Goal: Task Accomplishment & Management: Use online tool/utility

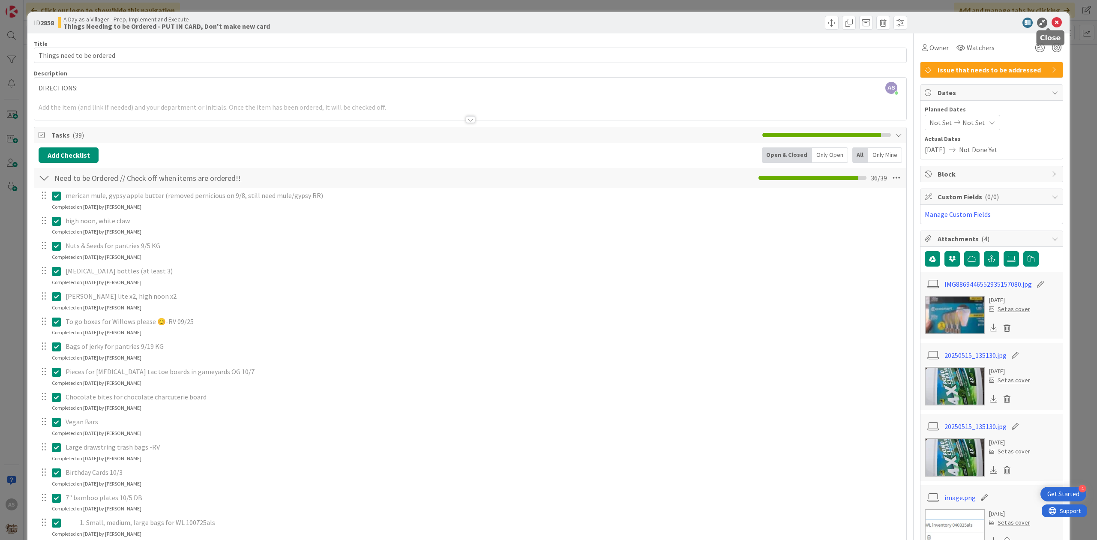
drag, startPoint x: 1048, startPoint y: 23, endPoint x: 994, endPoint y: 81, distance: 78.8
click at [1051, 24] on icon at bounding box center [1056, 23] width 10 height 10
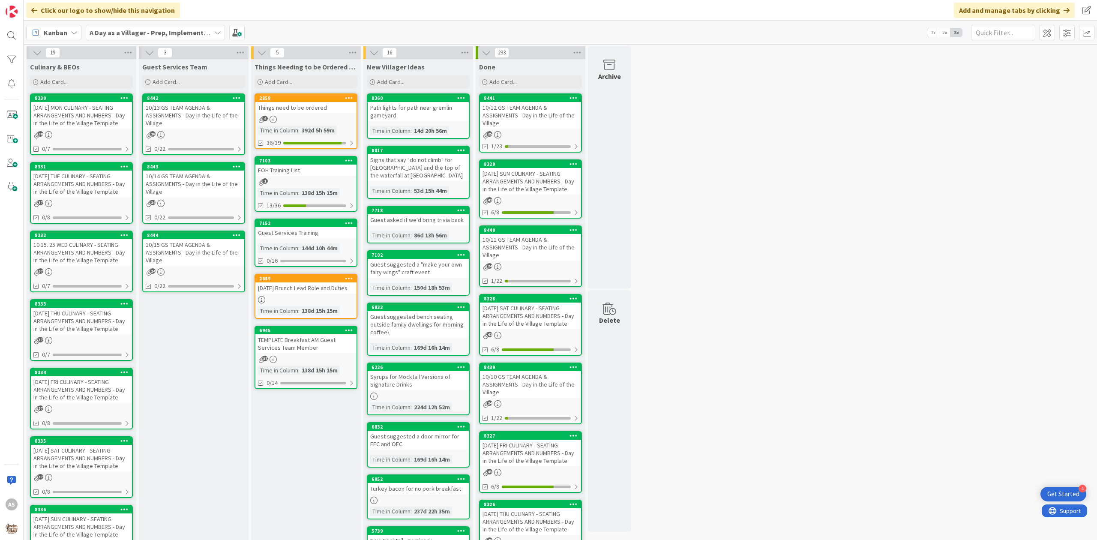
click at [73, 107] on div "[DATE] MON CULINARY - SEATING ARRANGEMENTS AND NUMBERS - Day in the Life of the…" at bounding box center [81, 115] width 101 height 27
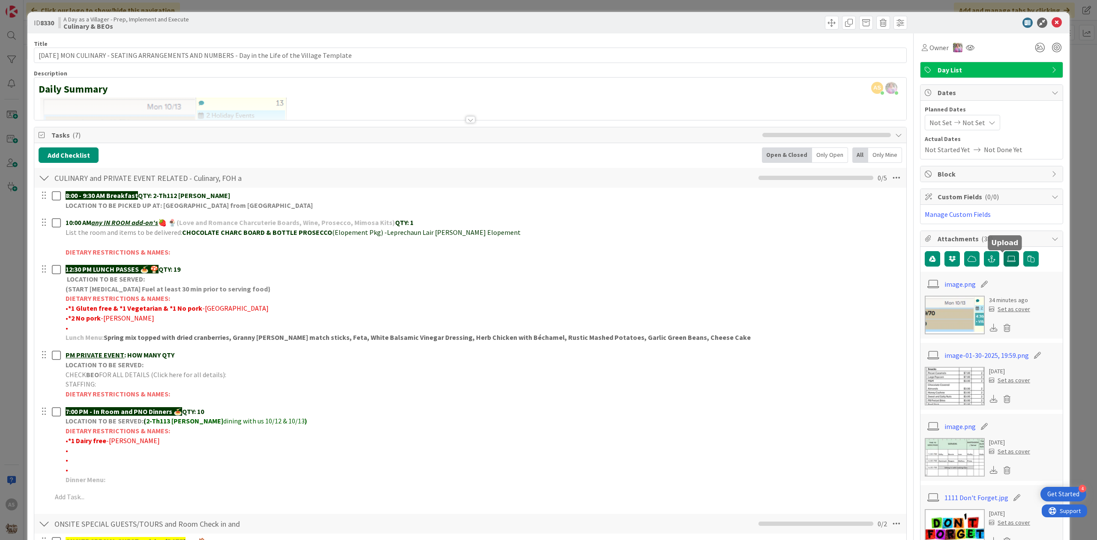
click at [1007, 262] on icon at bounding box center [1011, 258] width 9 height 7
click at [1003, 251] on input "file" at bounding box center [1003, 251] width 0 height 0
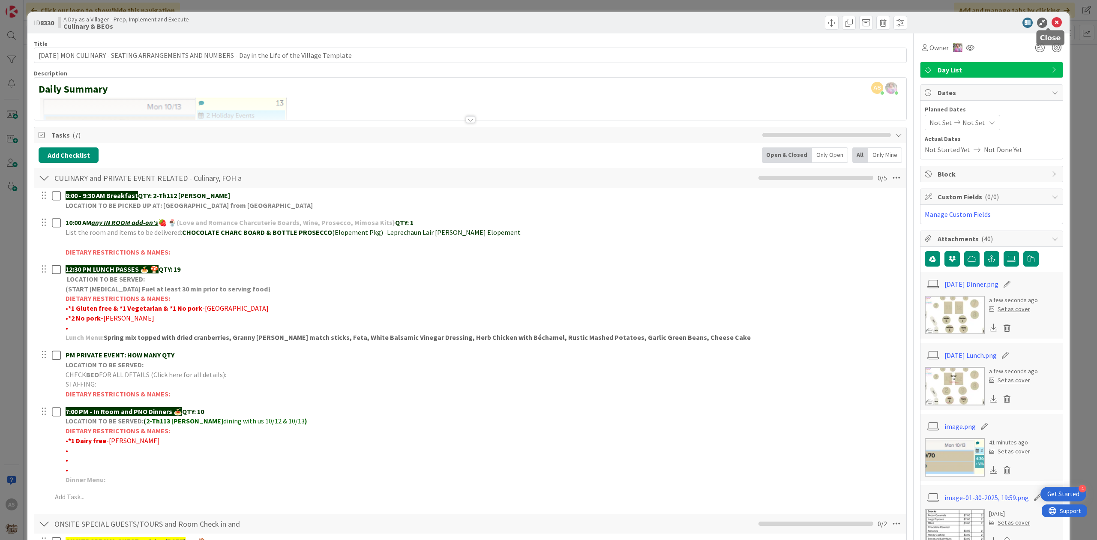
click at [1051, 24] on icon at bounding box center [1056, 23] width 10 height 10
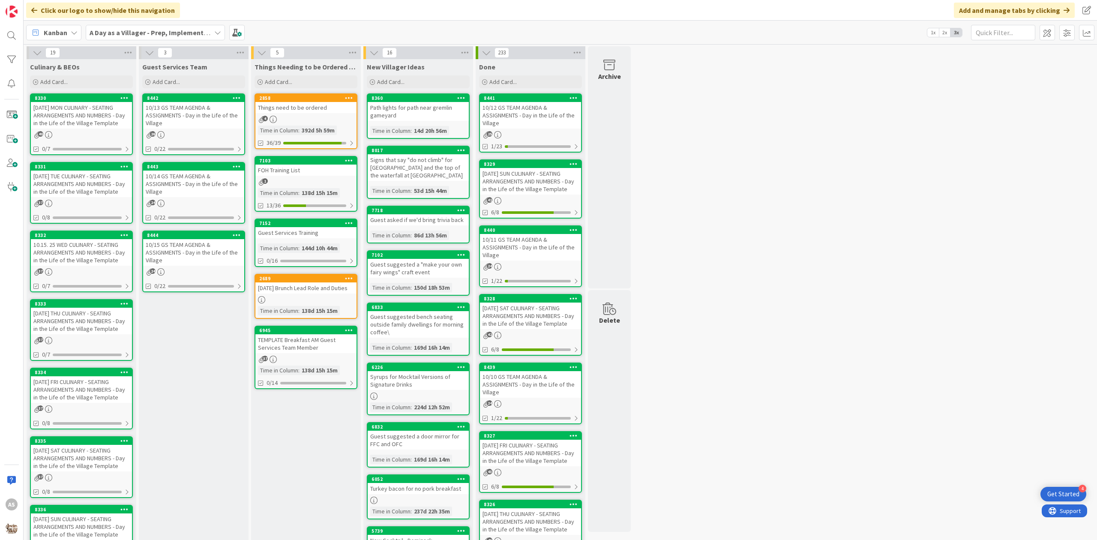
click at [77, 135] on div "40" at bounding box center [81, 134] width 101 height 7
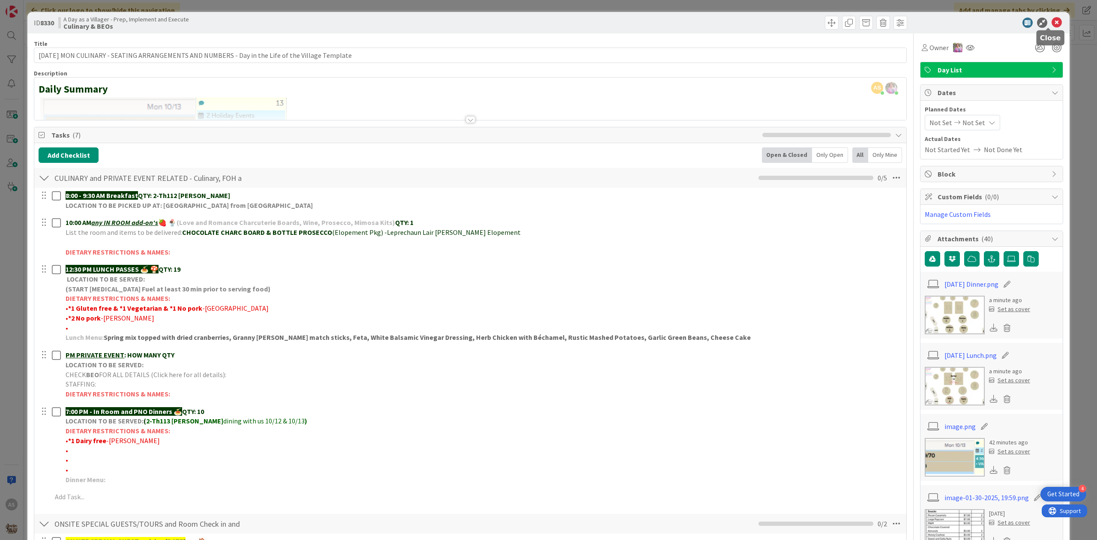
click at [1051, 23] on icon at bounding box center [1056, 23] width 10 height 10
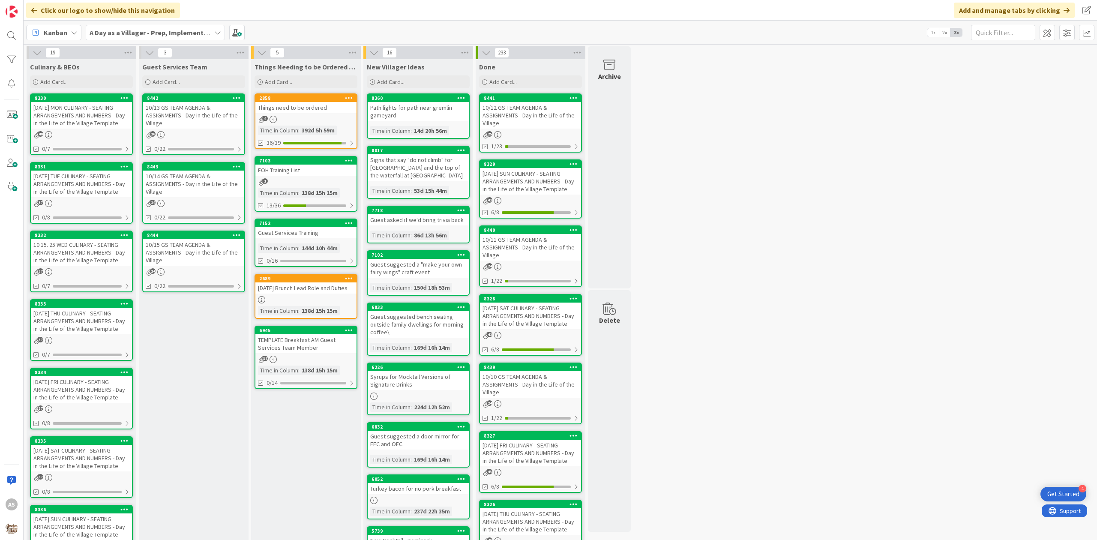
click at [84, 114] on div "[DATE] MON CULINARY - SEATING ARRANGEMENTS AND NUMBERS - Day in the Life of the…" at bounding box center [81, 115] width 101 height 27
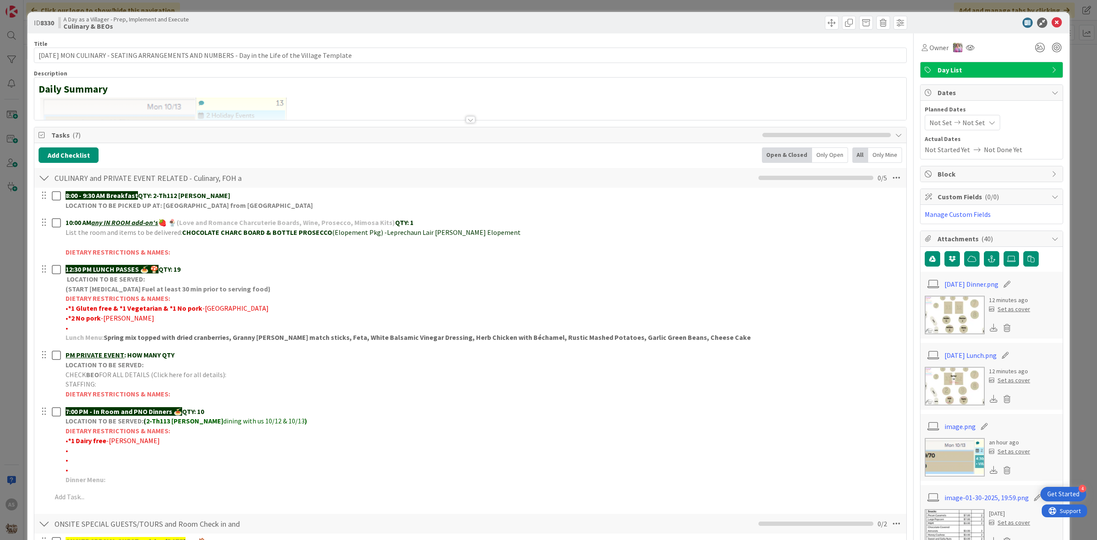
click at [944, 376] on img at bounding box center [954, 386] width 60 height 39
